Goal: Transaction & Acquisition: Purchase product/service

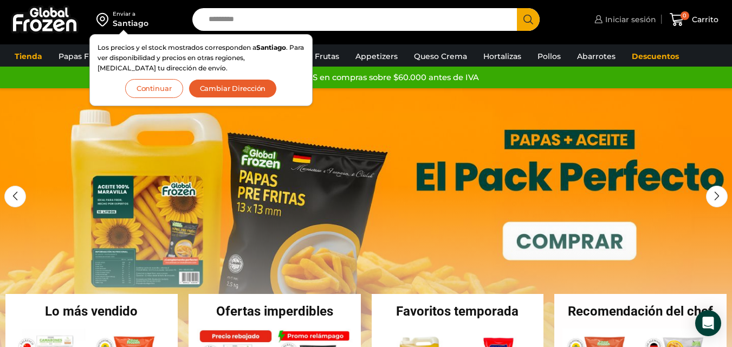
click at [619, 27] on link "Iniciar sesión" at bounding box center [624, 20] width 65 height 22
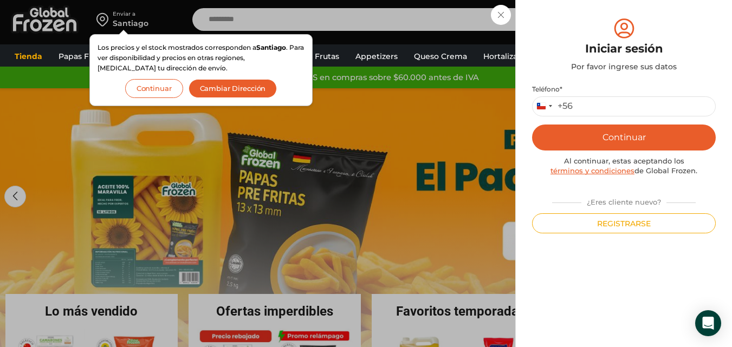
click at [619, 27] on img at bounding box center [624, 28] width 25 height 24
click at [586, 106] on input "Teléfono *" at bounding box center [624, 106] width 184 height 20
type input "*********"
click at [623, 137] on button "Continuar" at bounding box center [624, 138] width 184 height 26
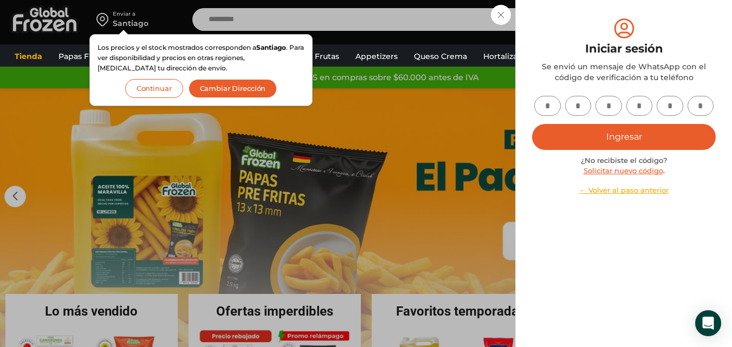
click at [543, 117] on div "Ingresar ¿No recibiste el código? Solicitar nuevo código . ← Volver al paso ant…" at bounding box center [624, 146] width 184 height 100
click at [556, 94] on div "Iniciar sesión Por favor ingrese sus datos Iniciar sesión Se envió un mensaje d…" at bounding box center [624, 105] width 184 height 179
click at [553, 102] on input "text" at bounding box center [547, 106] width 27 height 20
type input "*"
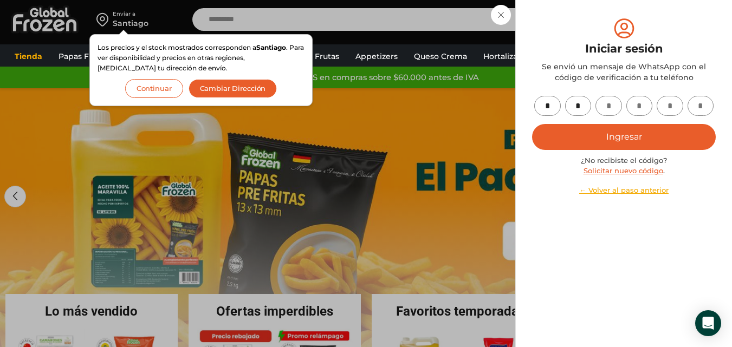
type input "*"
click at [680, 135] on button "Ingresar" at bounding box center [624, 137] width 184 height 26
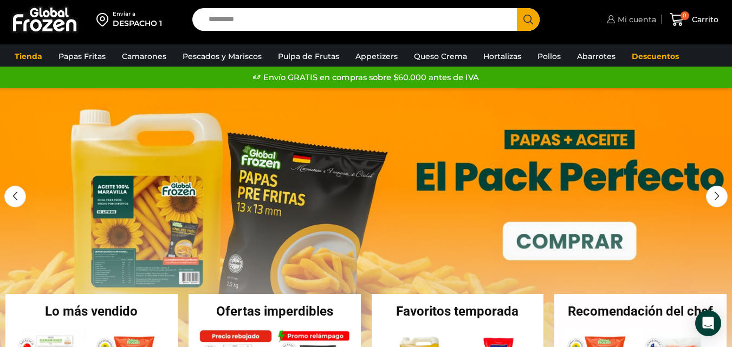
click at [636, 26] on link "Mi cuenta" at bounding box center [630, 20] width 52 height 22
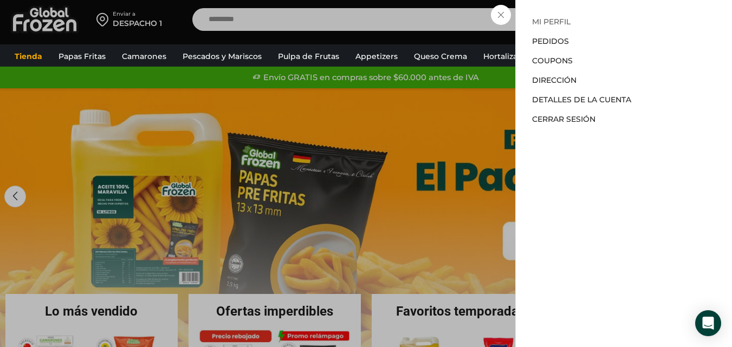
click at [549, 24] on link "Mi perfil" at bounding box center [551, 22] width 38 height 10
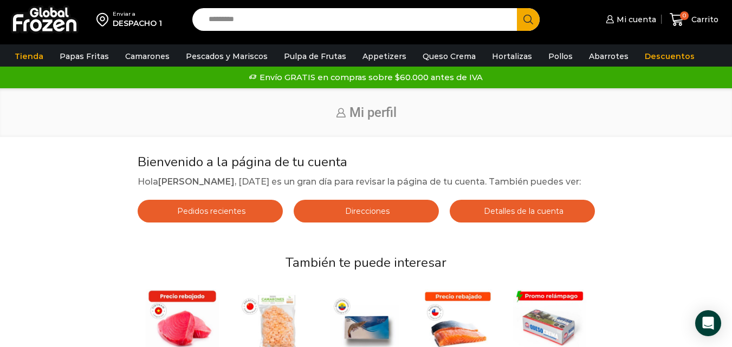
click at [542, 44] on div "Tienda Papas Fritas Papas Bastón Papas Especiales Camarones Camarones Crudos Pe…" at bounding box center [366, 55] width 749 height 22
click at [285, 16] on input "Search input" at bounding box center [357, 19] width 308 height 23
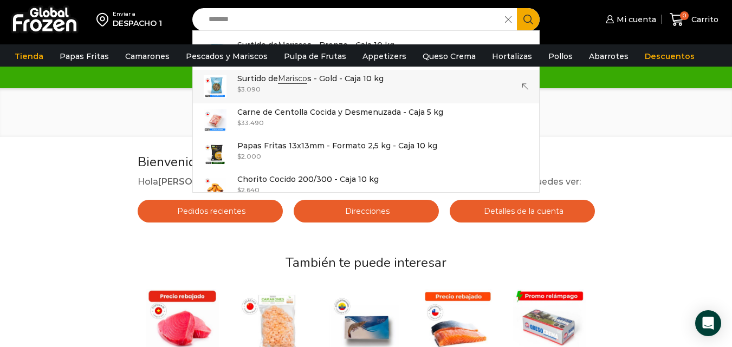
click at [317, 82] on p "Surtido de Marisco s - Gold - Caja 10 kg" at bounding box center [310, 79] width 146 height 12
type input "**********"
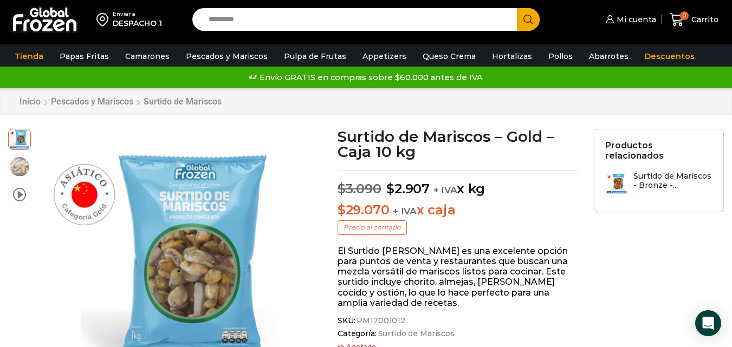
drag, startPoint x: 740, startPoint y: 42, endPoint x: 737, endPoint y: 26, distance: 16.5
click at [261, 15] on input "Search input" at bounding box center [357, 19] width 308 height 23
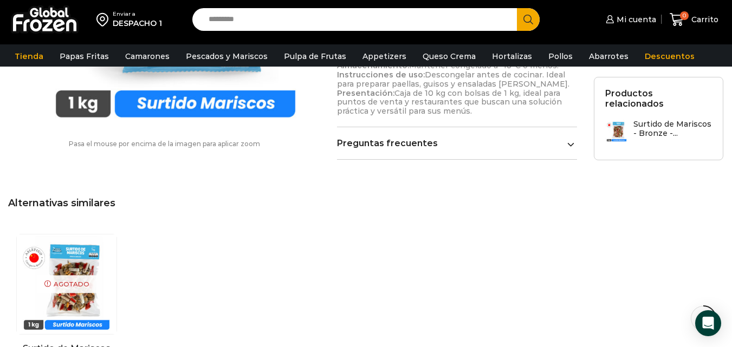
scroll to position [608, 0]
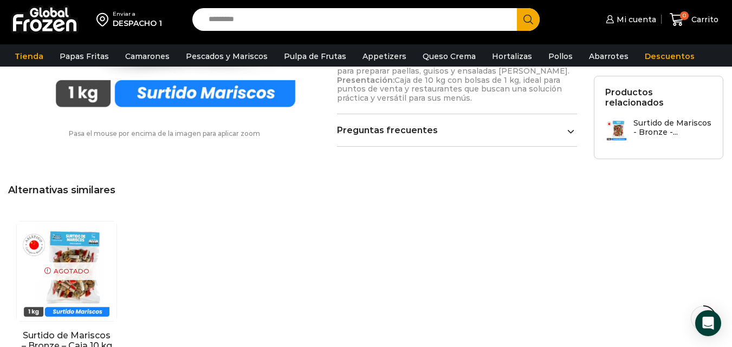
click at [315, 14] on input "Search input" at bounding box center [357, 19] width 308 height 23
type input "**********"
click at [517, 8] on button "Search" at bounding box center [528, 19] width 23 height 23
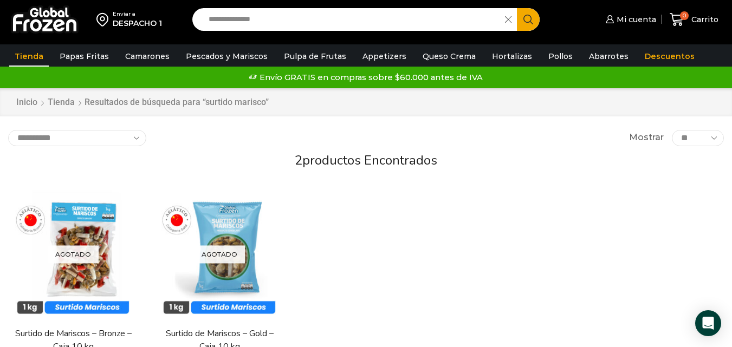
click at [510, 16] on icon at bounding box center [508, 19] width 7 height 7
